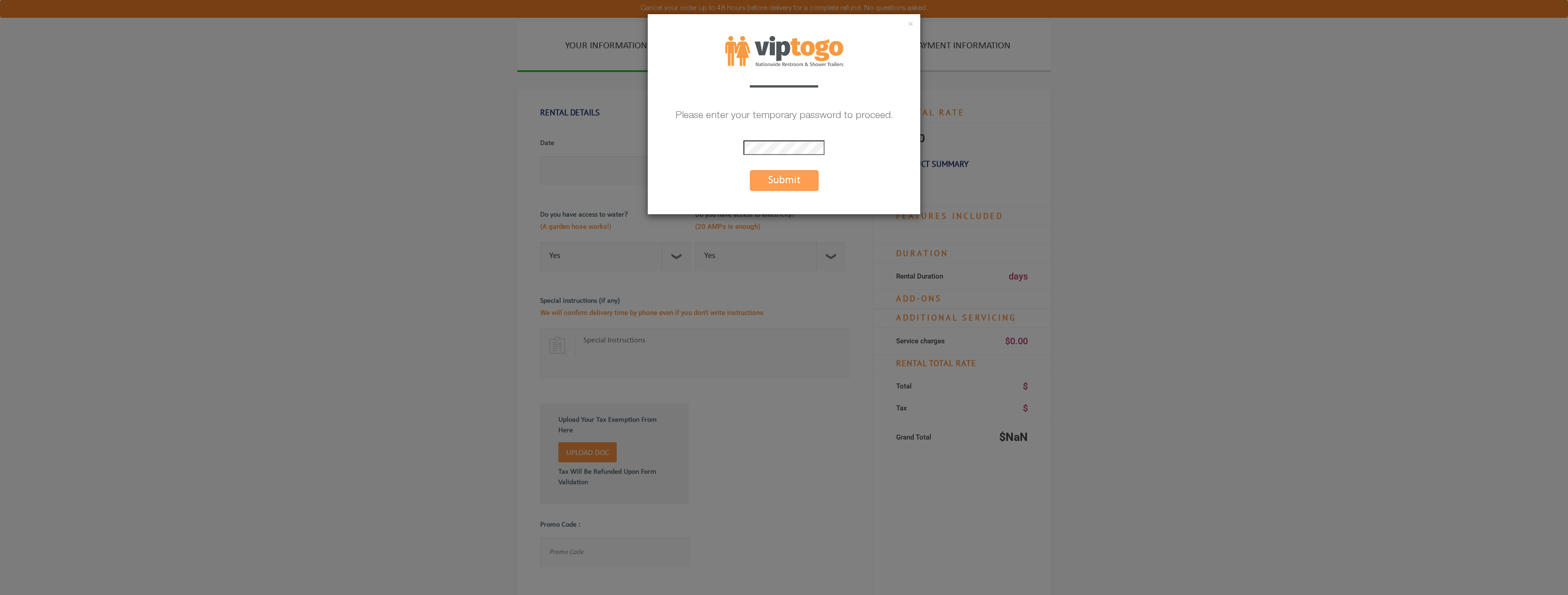
click at [781, 134] on div "× Please enter your temporary password to proceed. * The password is incorrect …" at bounding box center [784, 114] width 274 height 201
click at [781, 189] on button "Submit" at bounding box center [784, 181] width 69 height 21
click at [772, 184] on button "Submit" at bounding box center [784, 181] width 69 height 21
click at [772, 176] on button "Submit" at bounding box center [784, 181] width 69 height 21
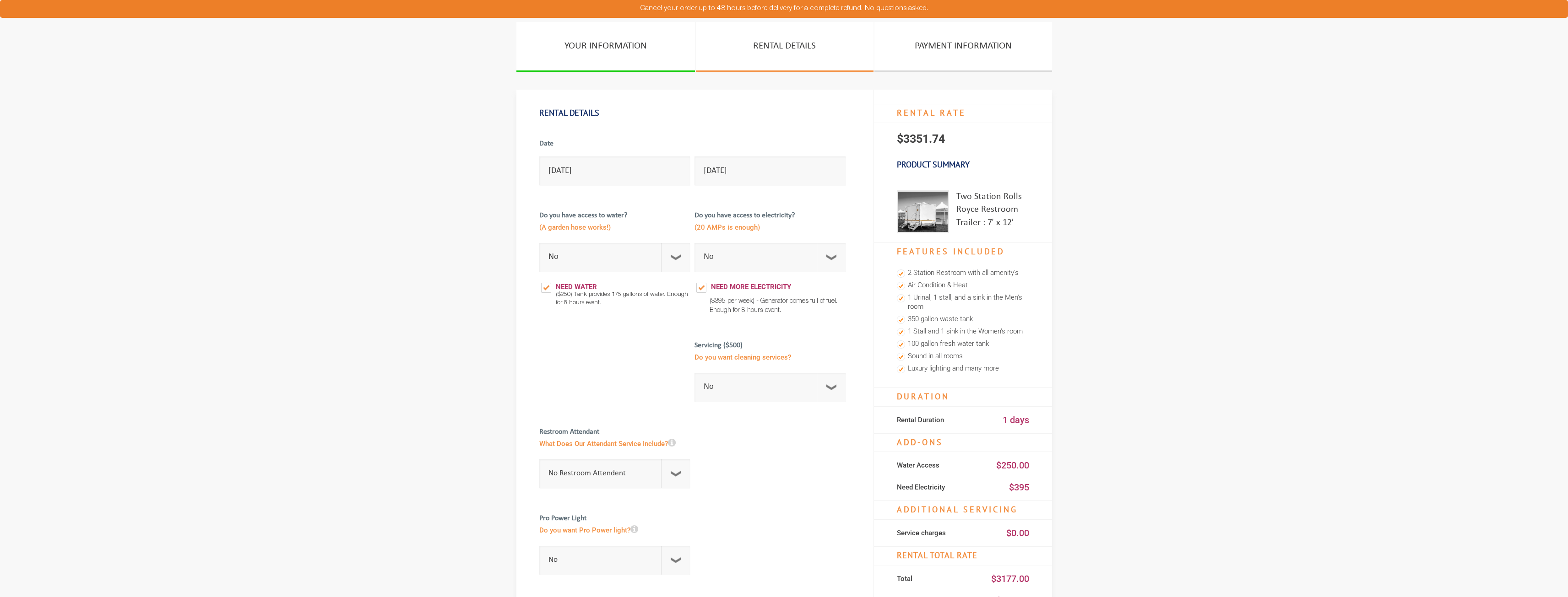
select select "No"
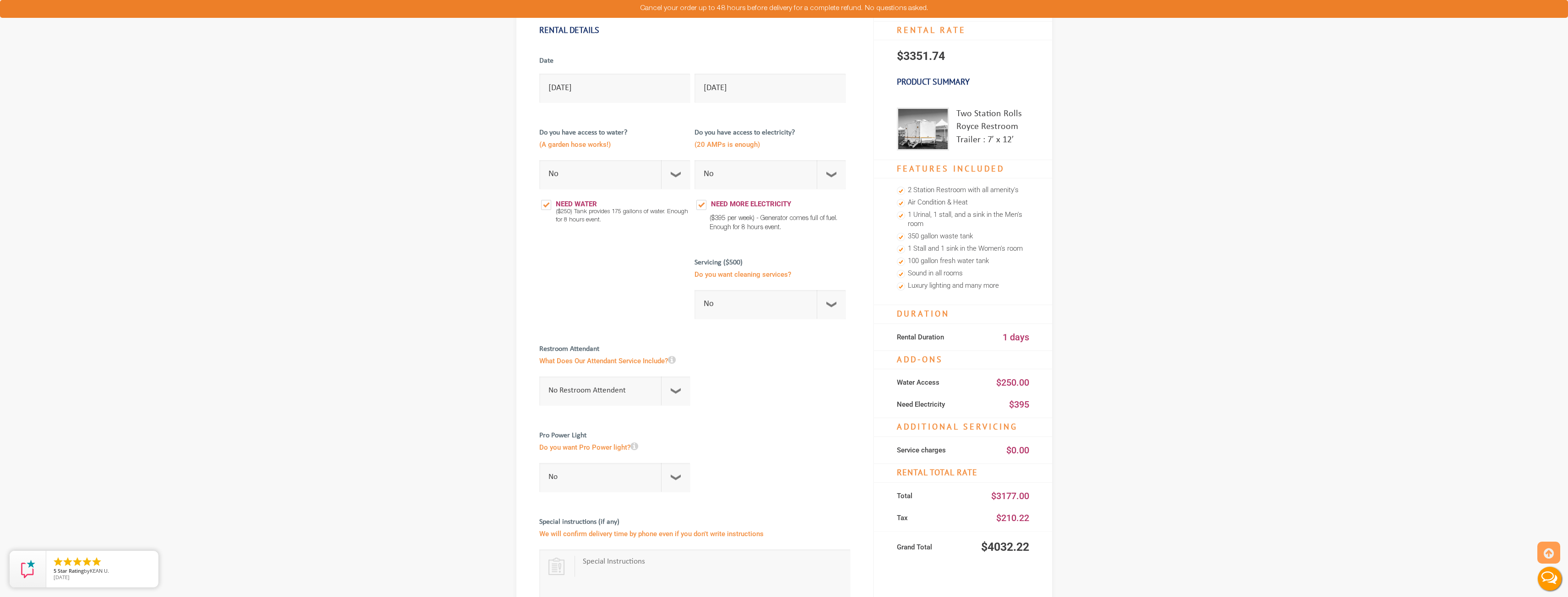
scroll to position [137, 0]
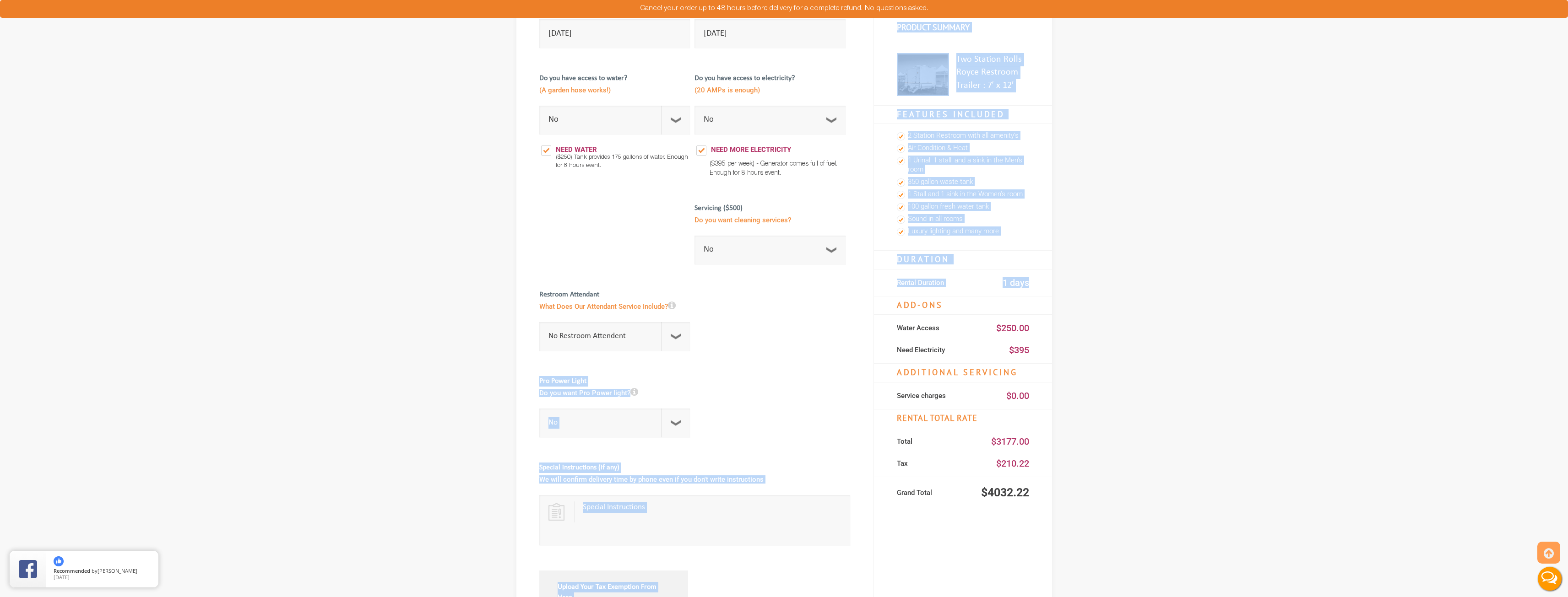
drag, startPoint x: 1032, startPoint y: 293, endPoint x: 877, endPoint y: 136, distance: 220.6
click at [865, 131] on div "Rental Details Date 09/27/2025 09/27/2025 Do you have access to water? (A garde…" at bounding box center [784, 383] width 536 height 862
click at [1009, 178] on li "350 gallon waste tank" at bounding box center [963, 182] width 132 height 13
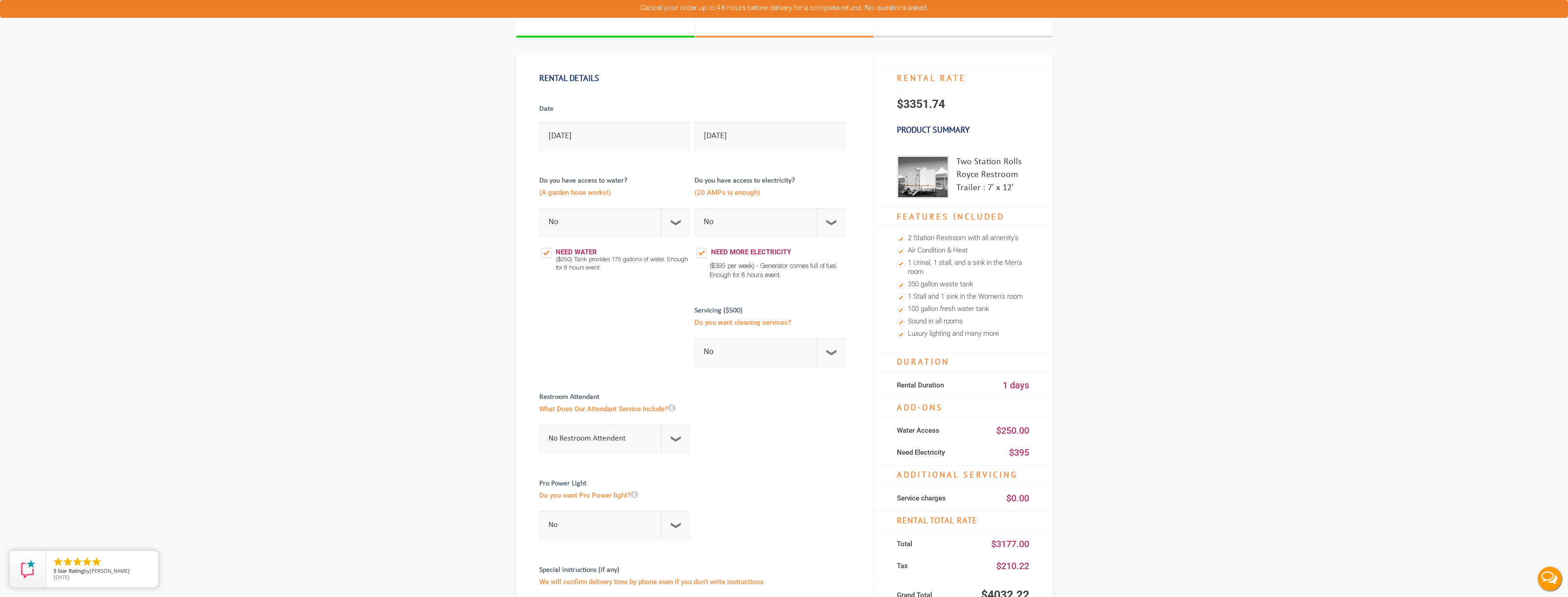
scroll to position [0, 0]
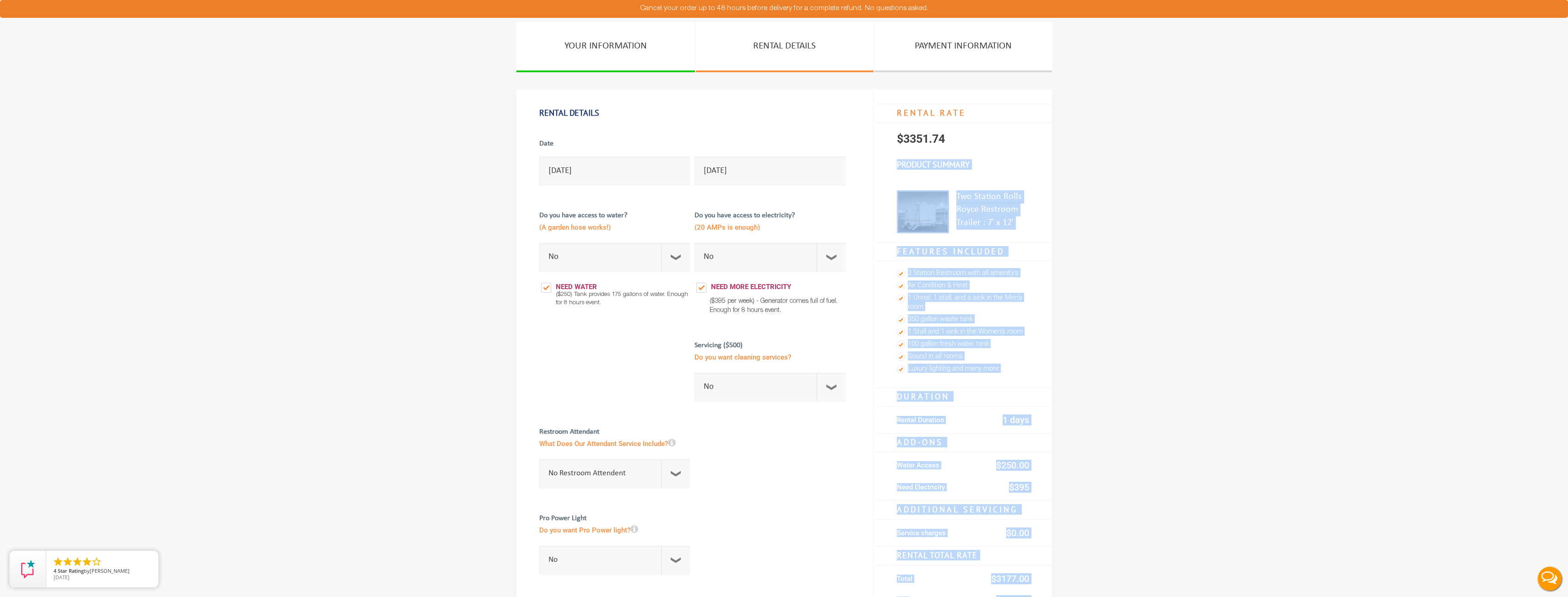
drag, startPoint x: 963, startPoint y: 138, endPoint x: 881, endPoint y: 85, distance: 97.6
click at [881, 85] on div "YOUR INFORMATION RENTAL DETAILS PAYMENT INFORMATION Rental Details Date 09/27/2…" at bounding box center [784, 503] width 549 height 963
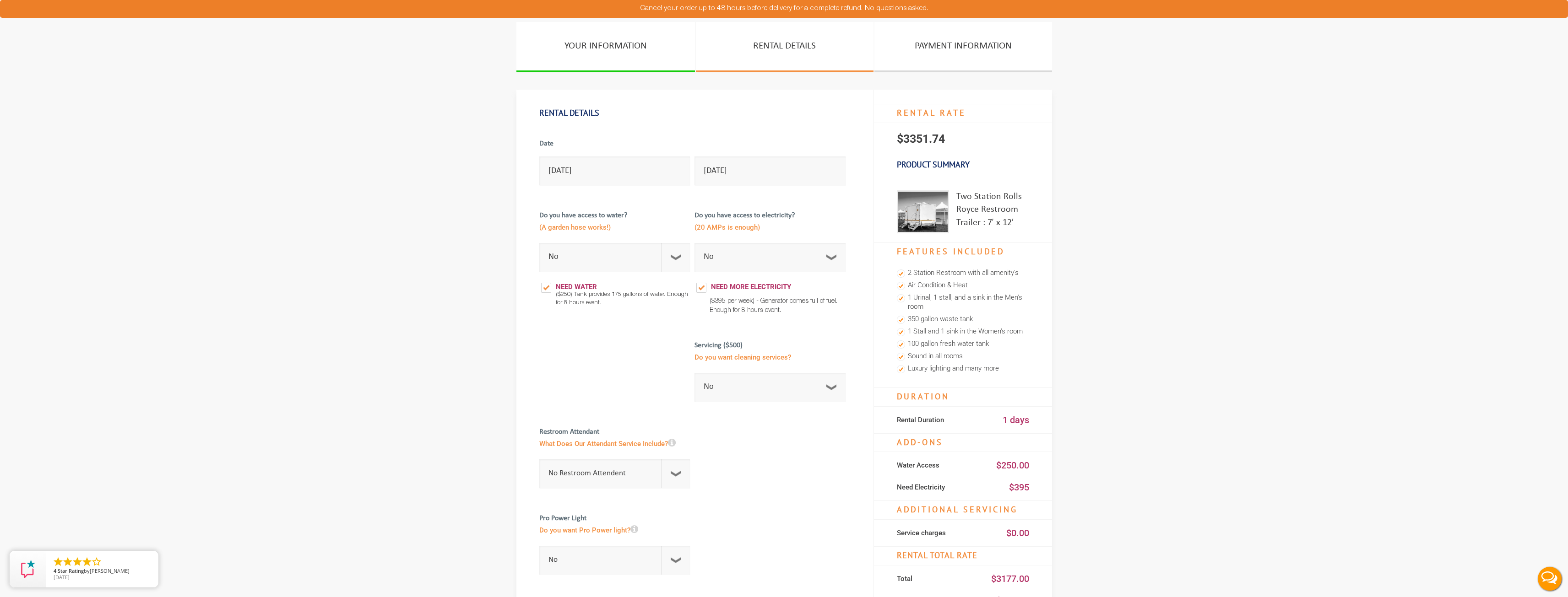
click at [987, 112] on h4 "RENTAL RATE" at bounding box center [963, 113] width 178 height 19
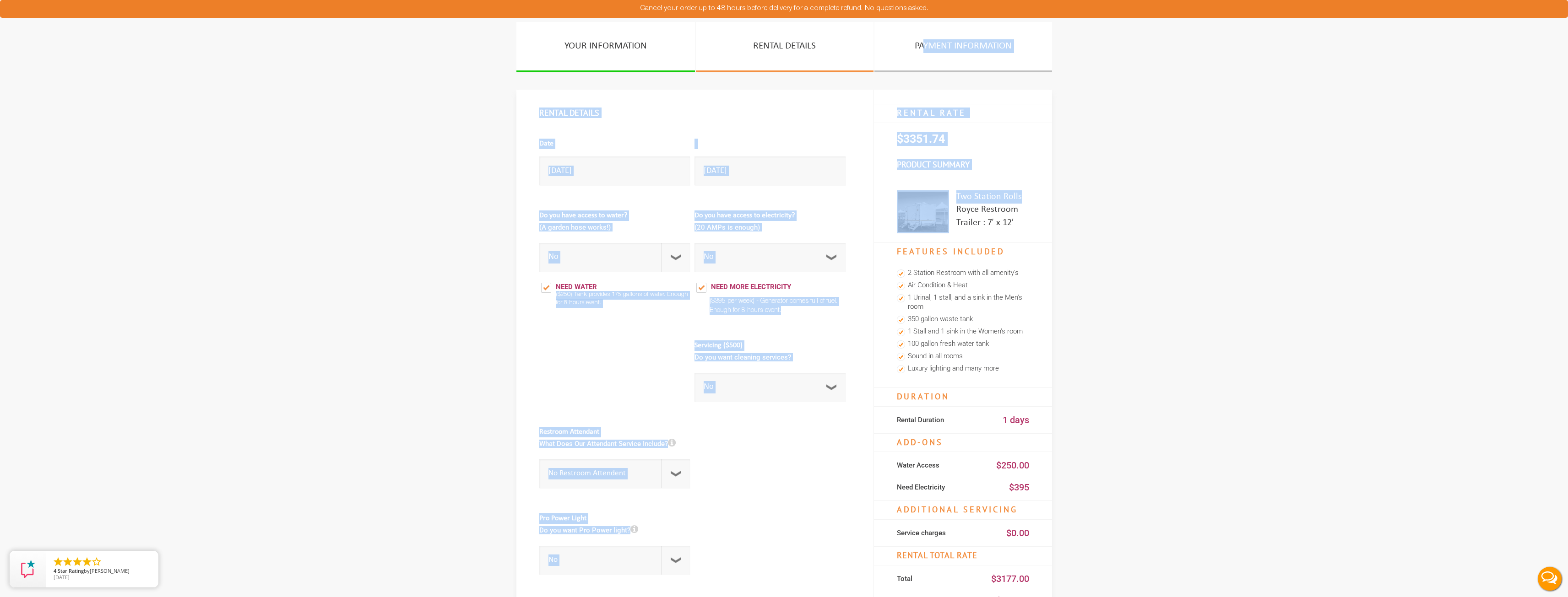
drag, startPoint x: 1050, startPoint y: 197, endPoint x: 925, endPoint y: 60, distance: 185.5
click at [925, 60] on div "YOUR INFORMATION RENTAL DETAILS PAYMENT INFORMATION Rental Details Date 09/27/2…" at bounding box center [784, 503] width 549 height 963
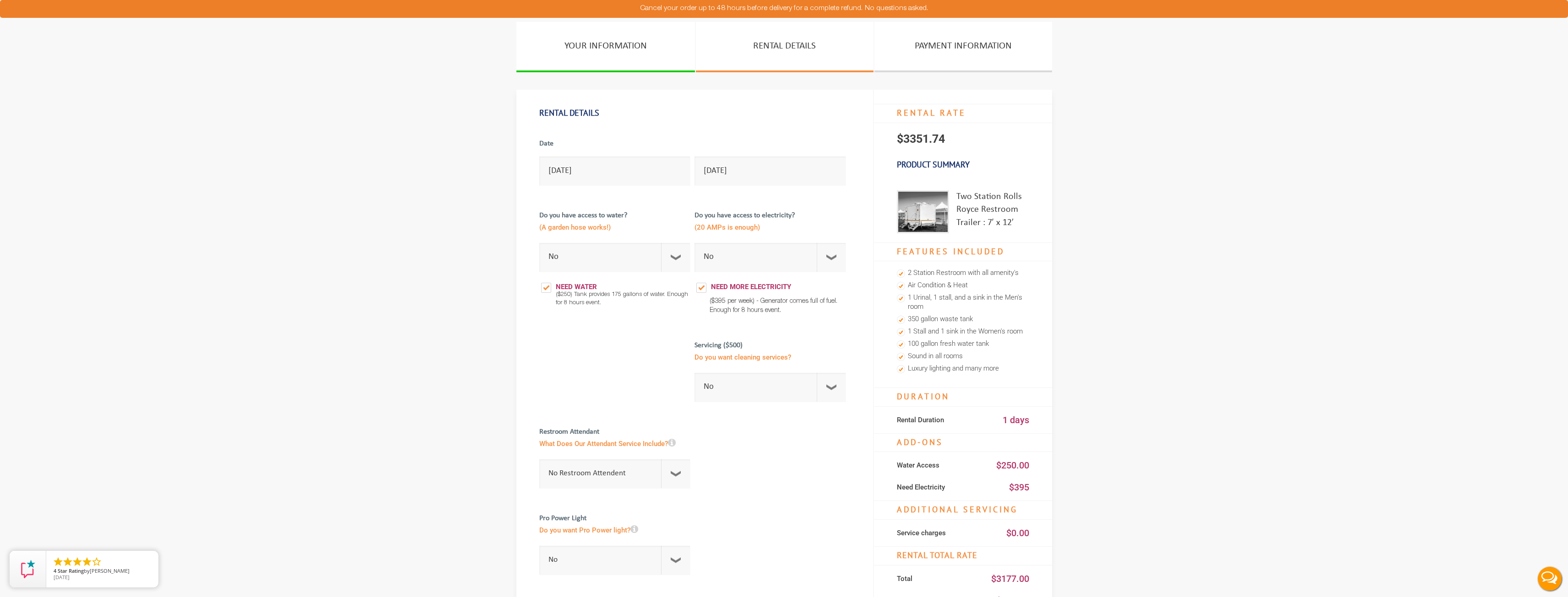
drag, startPoint x: 1088, startPoint y: 174, endPoint x: 777, endPoint y: 128, distance: 314.4
click at [1088, 174] on section "YOUR INFORMATION RENTAL DETAILS PAYMENT INFORMATION Rental Details Date 09/27/2…" at bounding box center [784, 503] width 1568 height 963
